Goal: Task Accomplishment & Management: Use online tool/utility

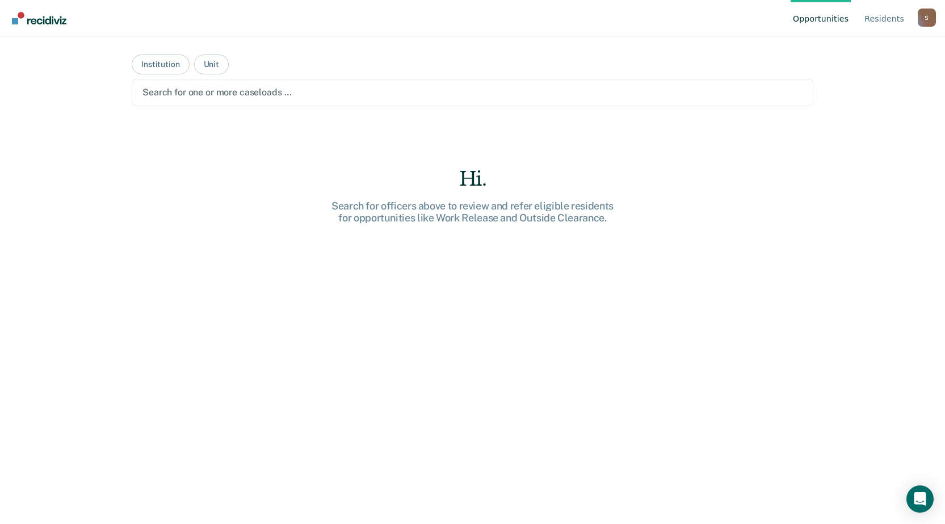
click at [204, 86] on div at bounding box center [472, 92] width 660 height 13
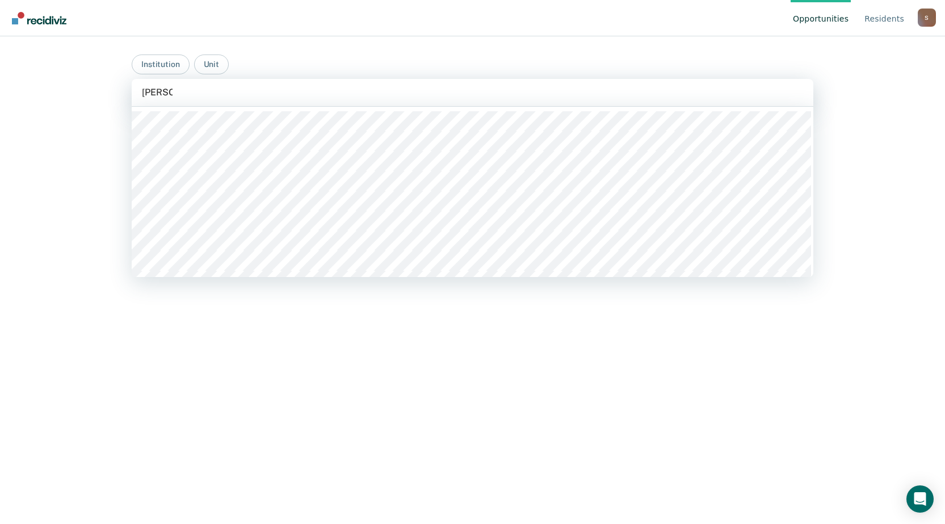
type input "western"
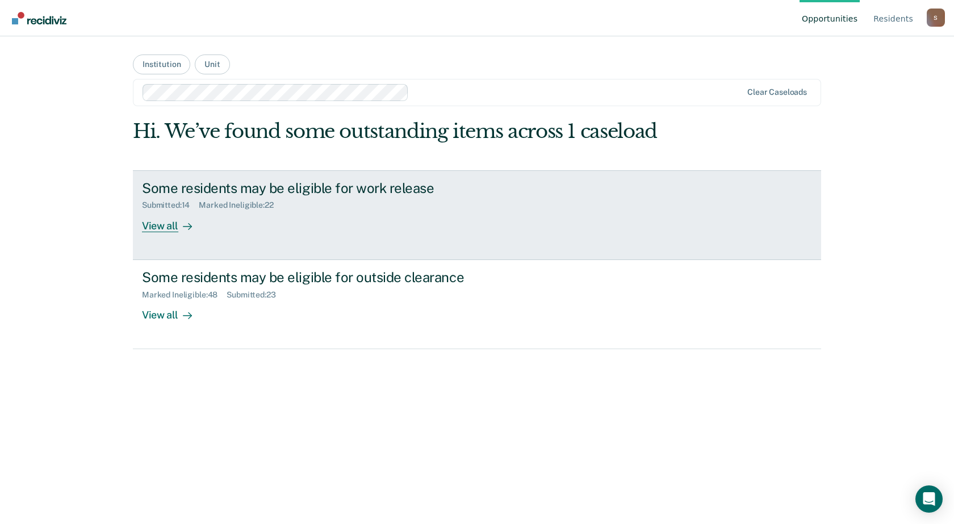
click at [278, 230] on div "Some residents may be eligible for work release Submitted : 14 Marked Ineligibl…" at bounding box center [355, 206] width 426 height 52
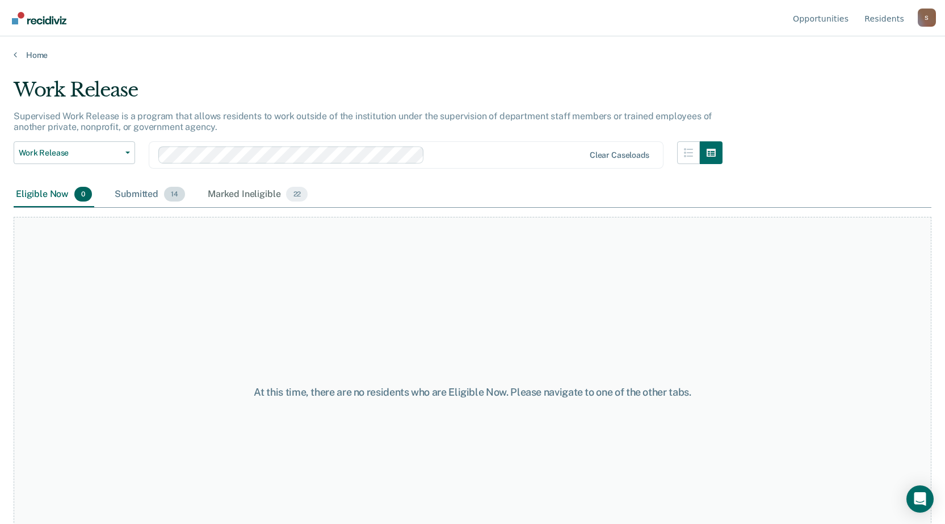
click at [141, 196] on div "Submitted 14" at bounding box center [149, 194] width 75 height 25
